Goal: Transaction & Acquisition: Purchase product/service

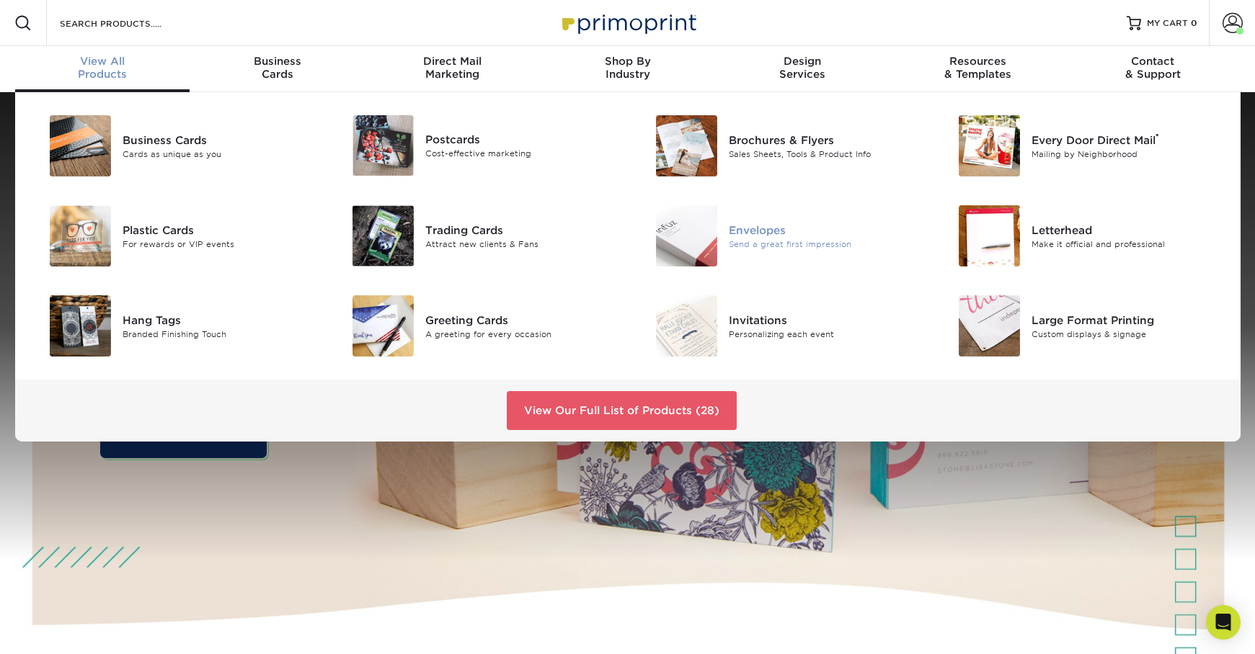
click at [781, 235] on div "Envelopes" at bounding box center [824, 230] width 191 height 16
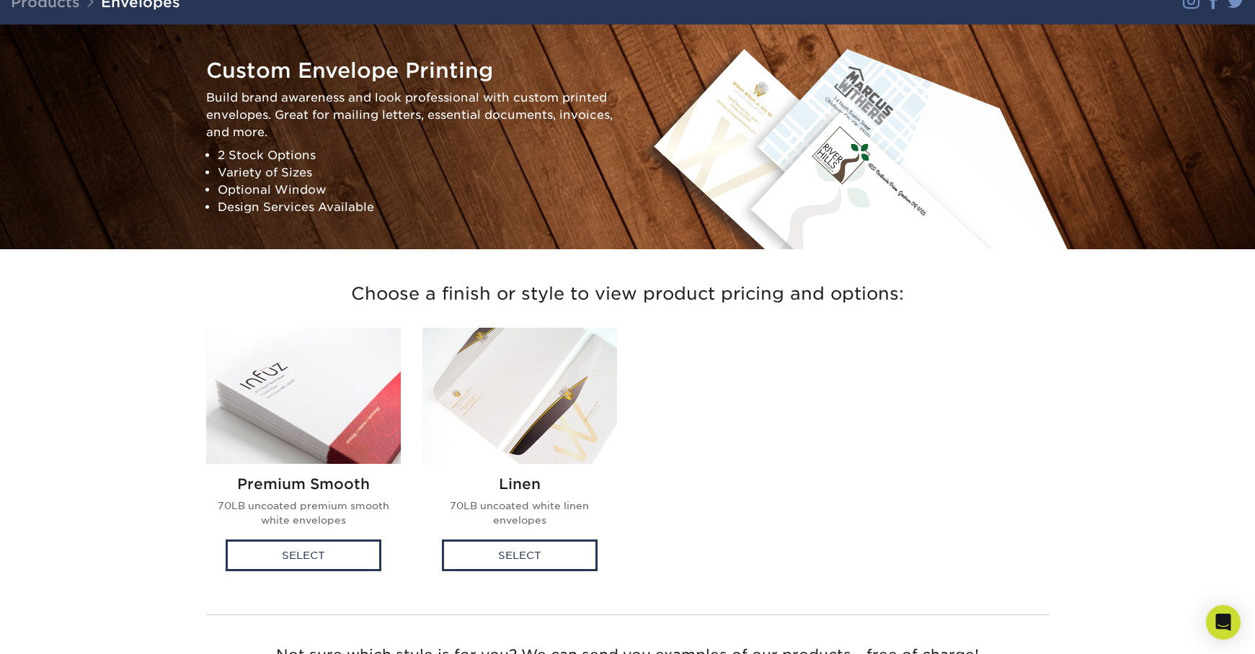
scroll to position [161, 0]
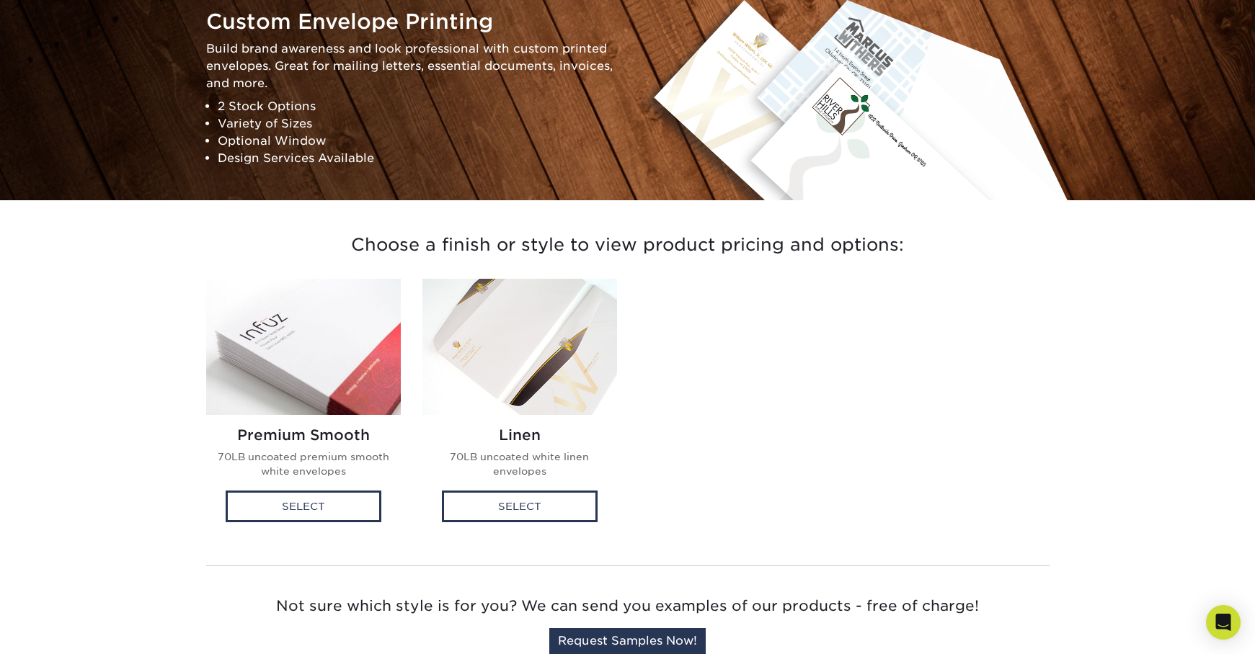
click at [368, 360] on img at bounding box center [303, 347] width 195 height 136
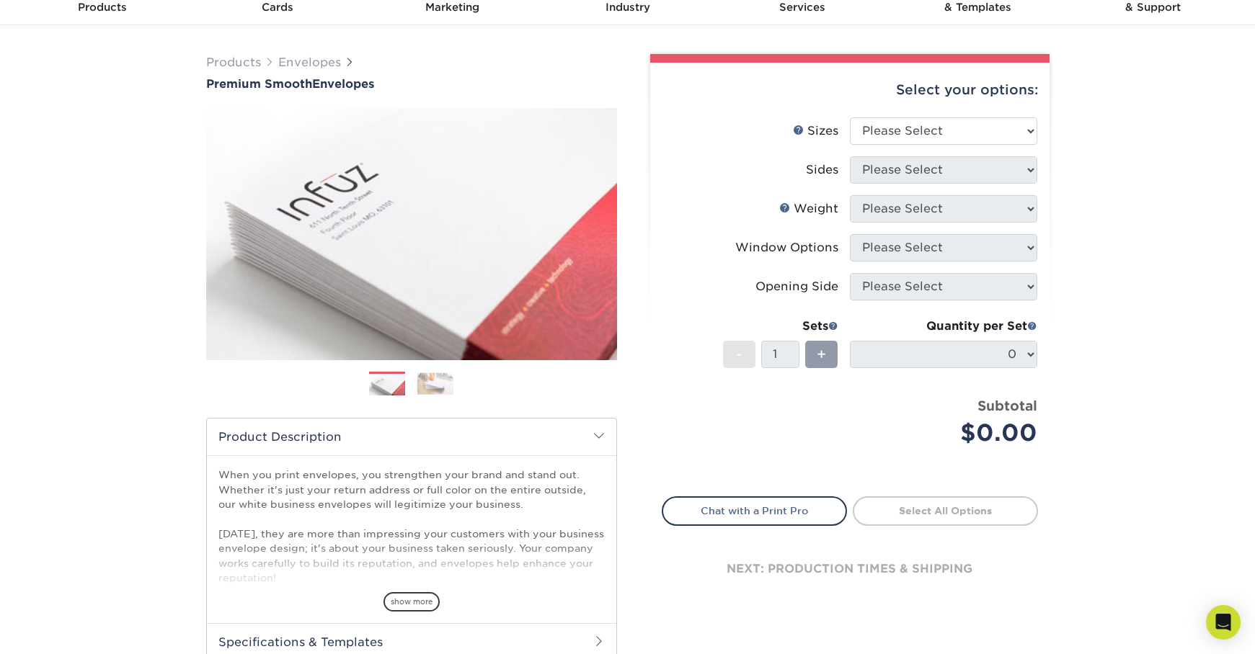
scroll to position [311, 0]
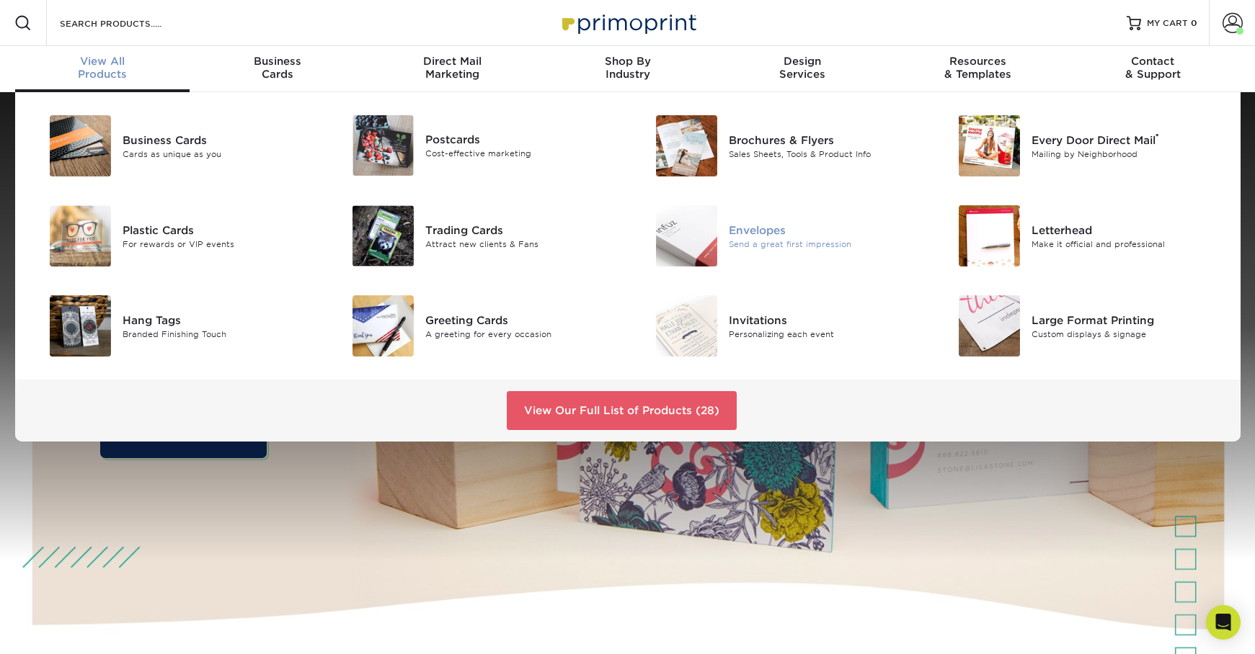
click at [780, 247] on div "Send a great first impression" at bounding box center [824, 244] width 191 height 12
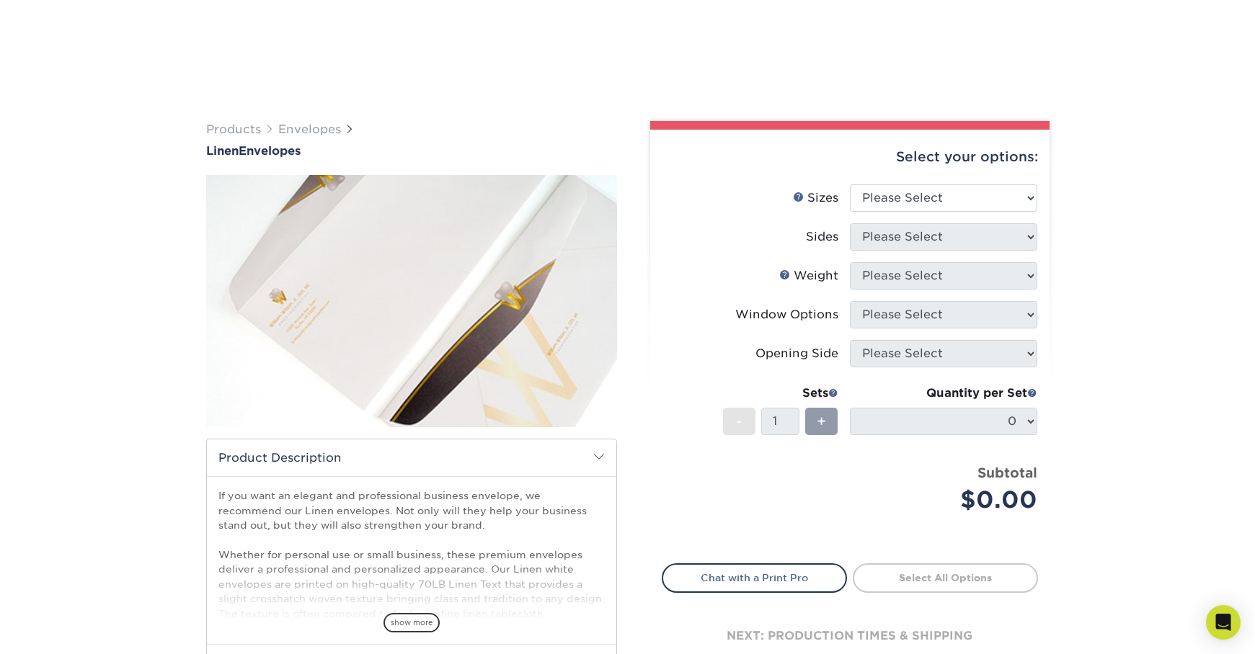
scroll to position [154, 0]
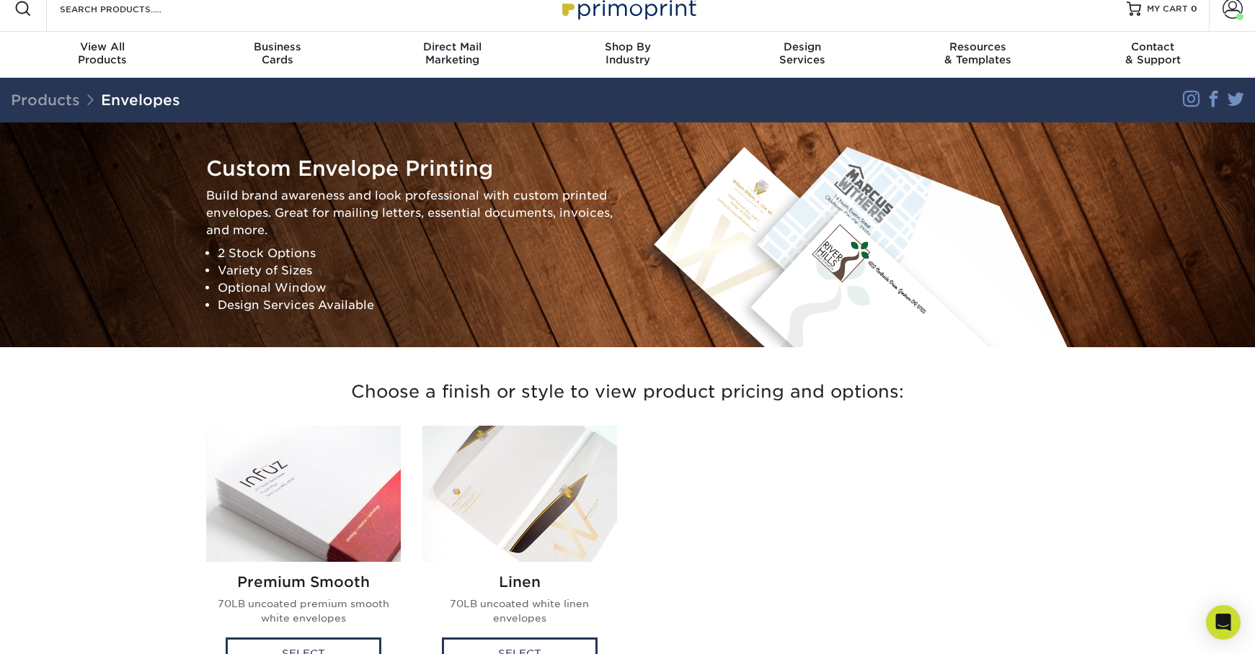
scroll to position [32, 0]
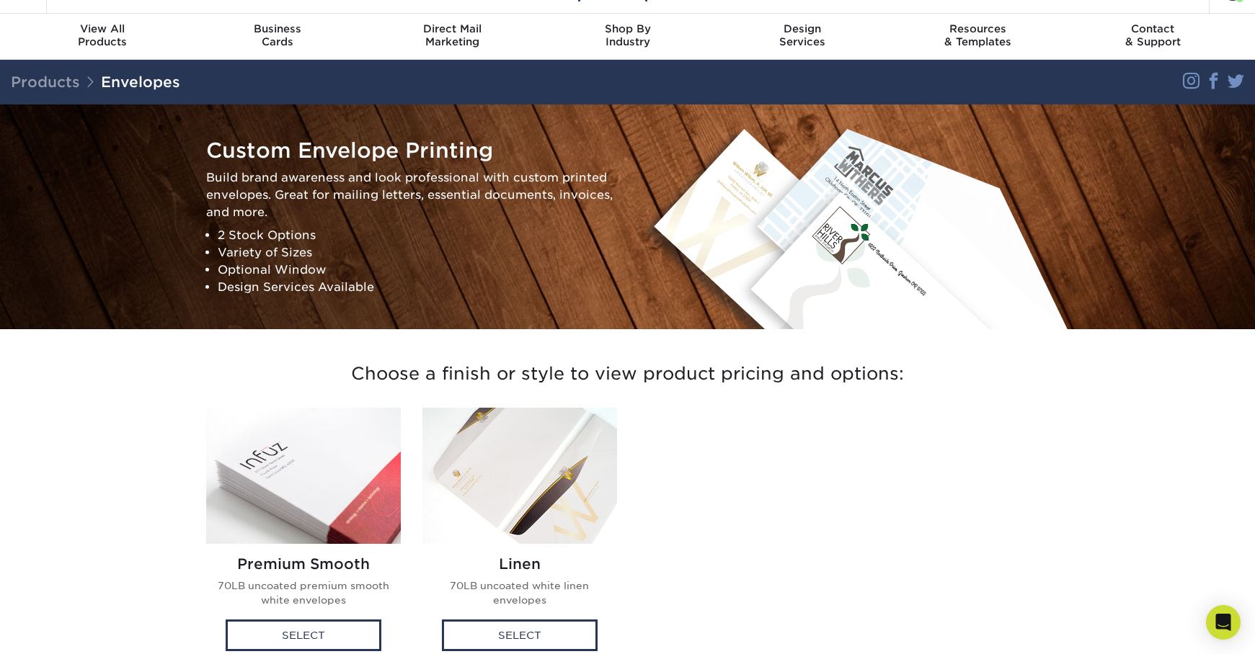
click at [300, 466] on img at bounding box center [303, 476] width 195 height 136
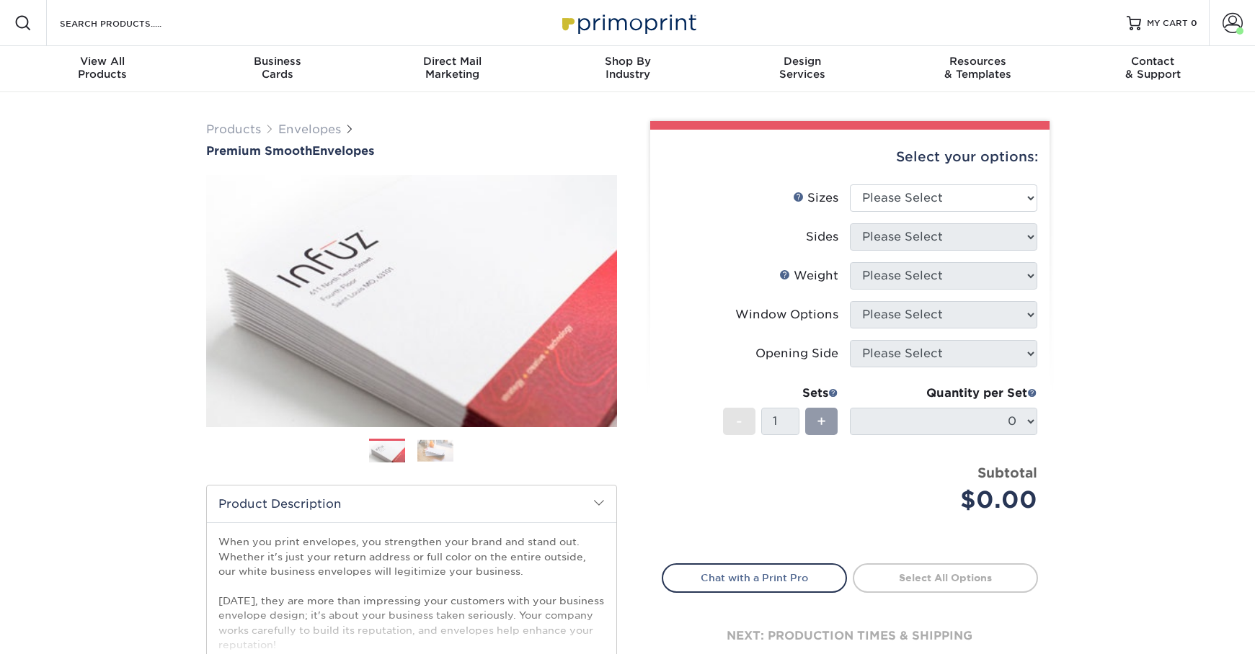
click at [420, 443] on img at bounding box center [435, 451] width 36 height 22
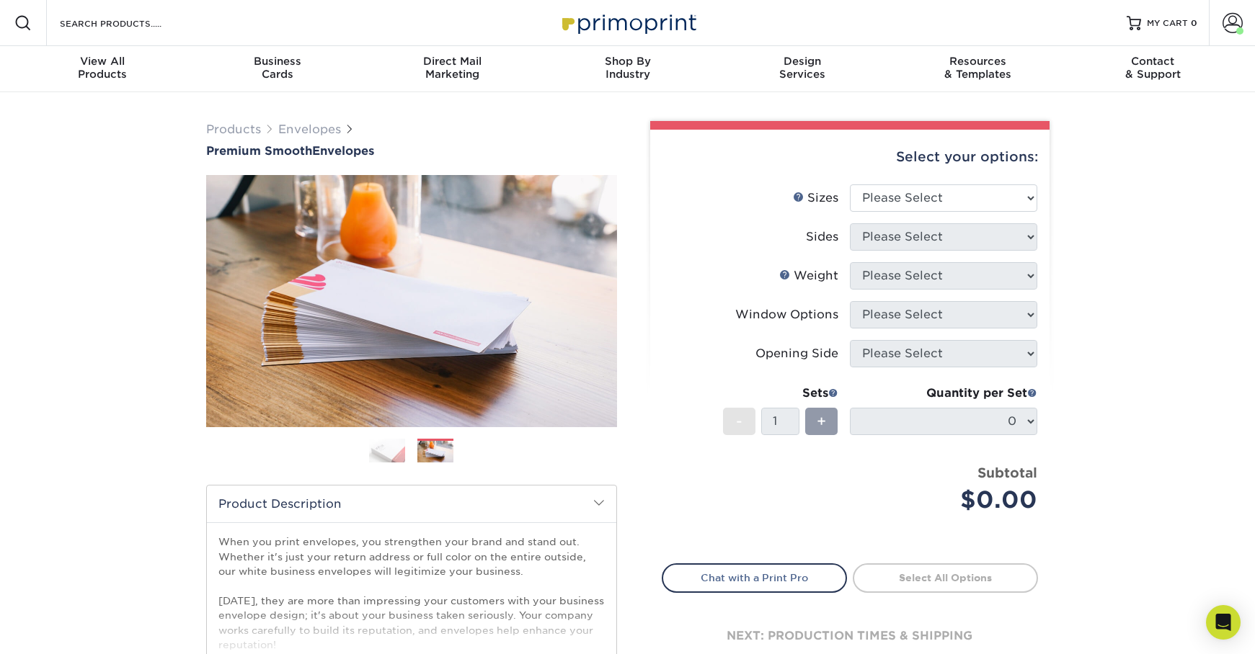
click at [388, 455] on img at bounding box center [387, 450] width 36 height 25
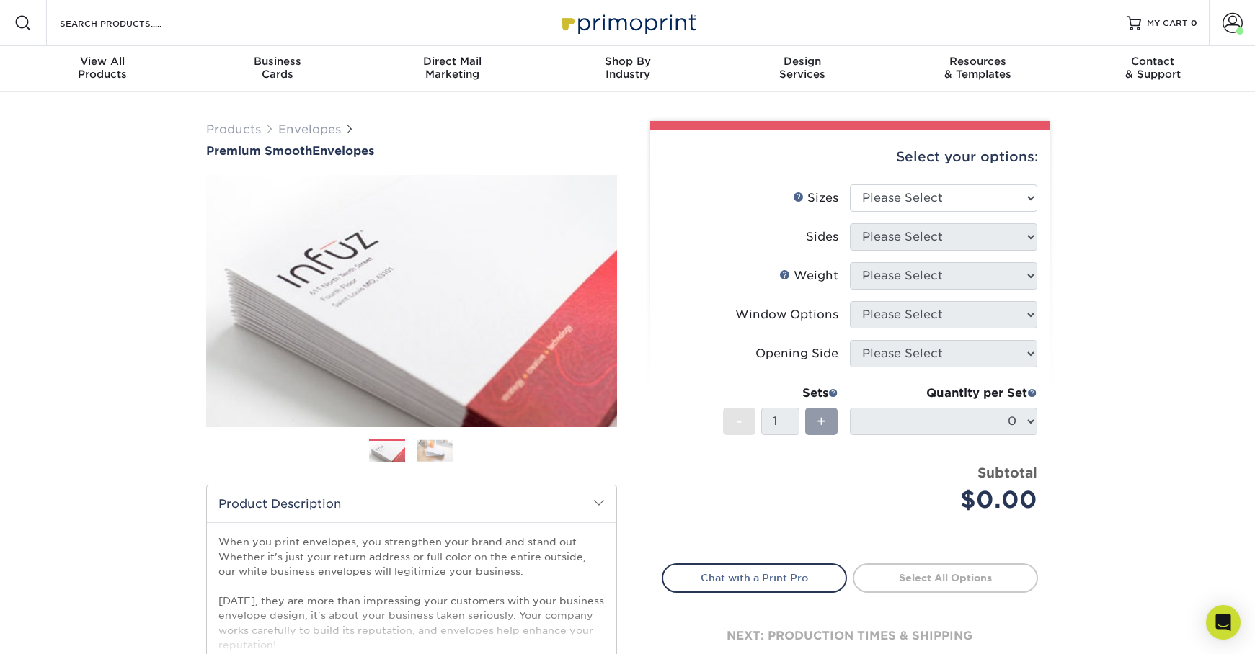
click at [419, 447] on img at bounding box center [435, 451] width 36 height 22
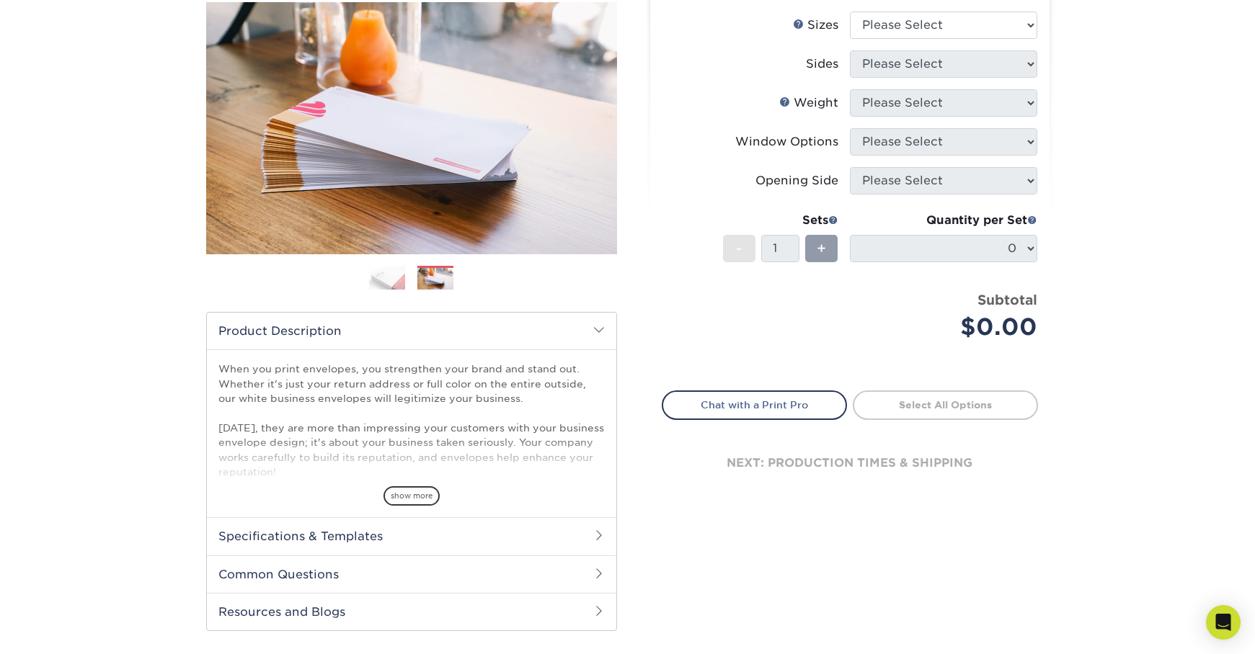
scroll to position [11, 0]
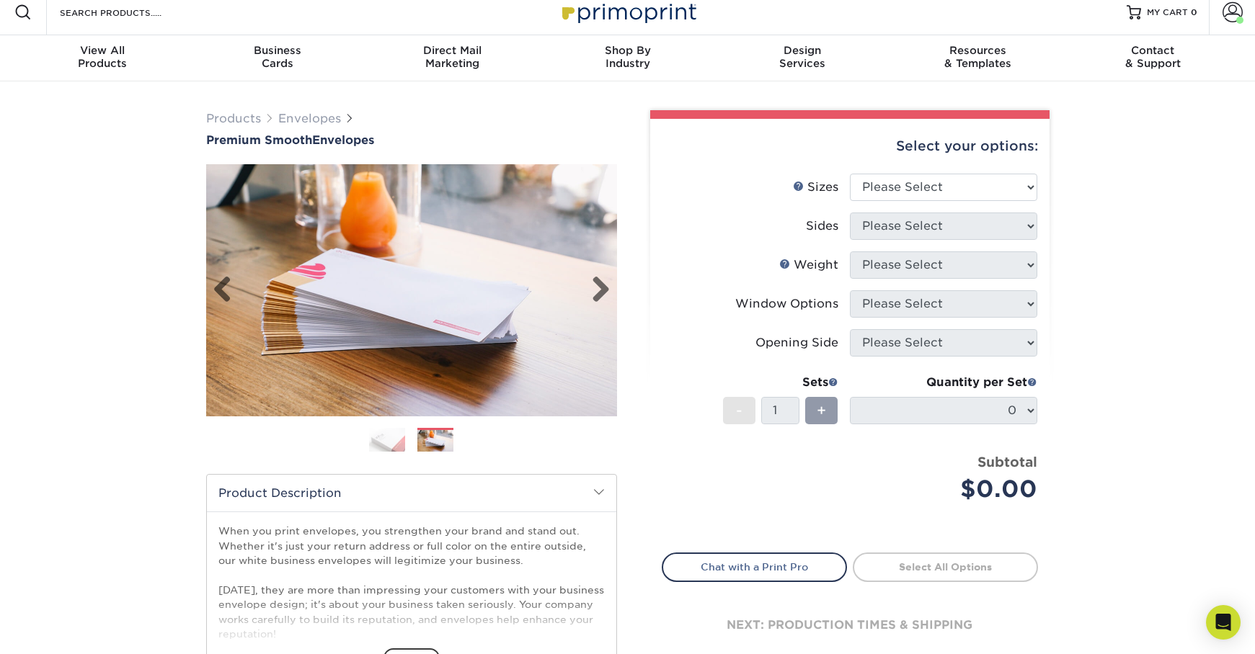
click at [345, 334] on img at bounding box center [411, 290] width 411 height 252
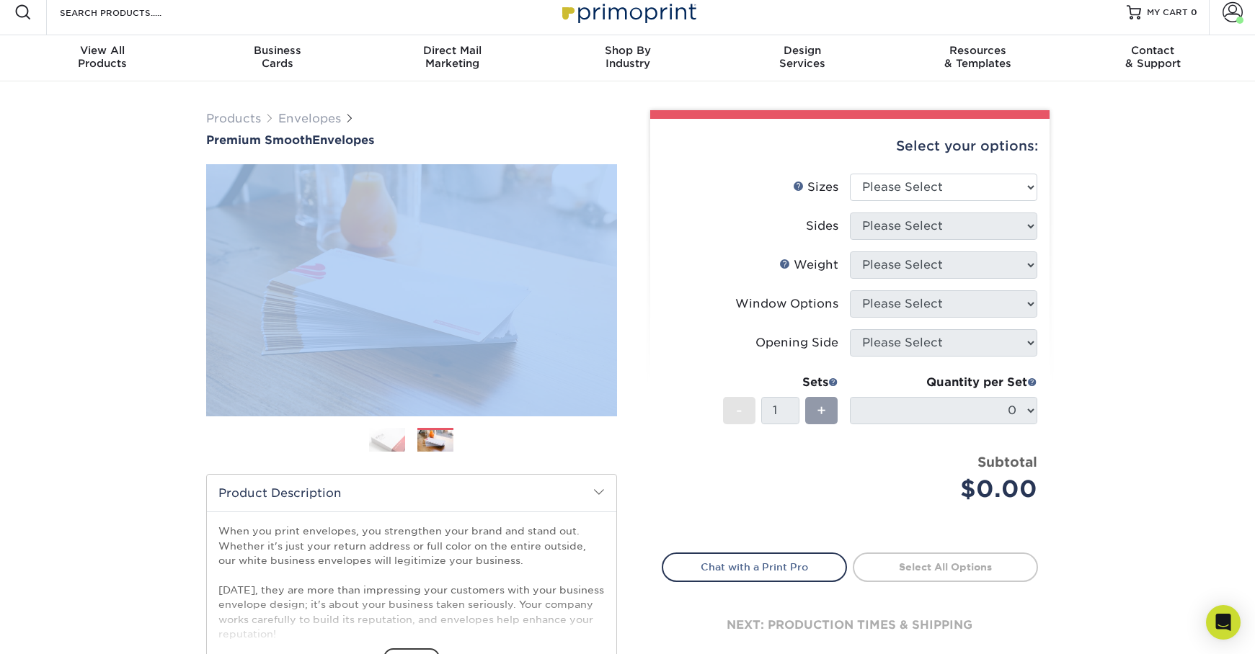
click at [436, 443] on img at bounding box center [435, 441] width 36 height 22
